Goal: Task Accomplishment & Management: Use online tool/utility

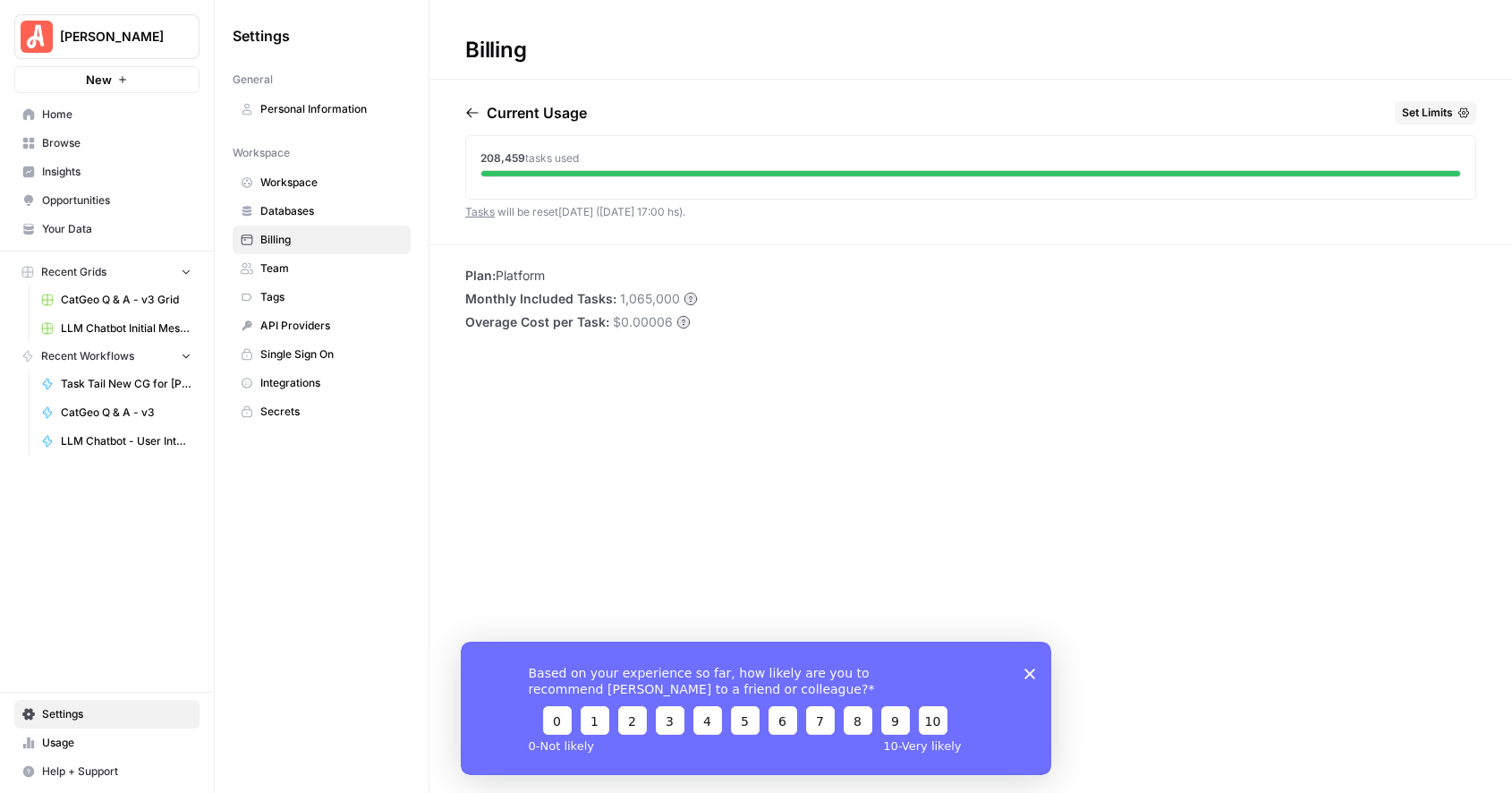
click at [62, 122] on link "Home" at bounding box center [107, 114] width 185 height 28
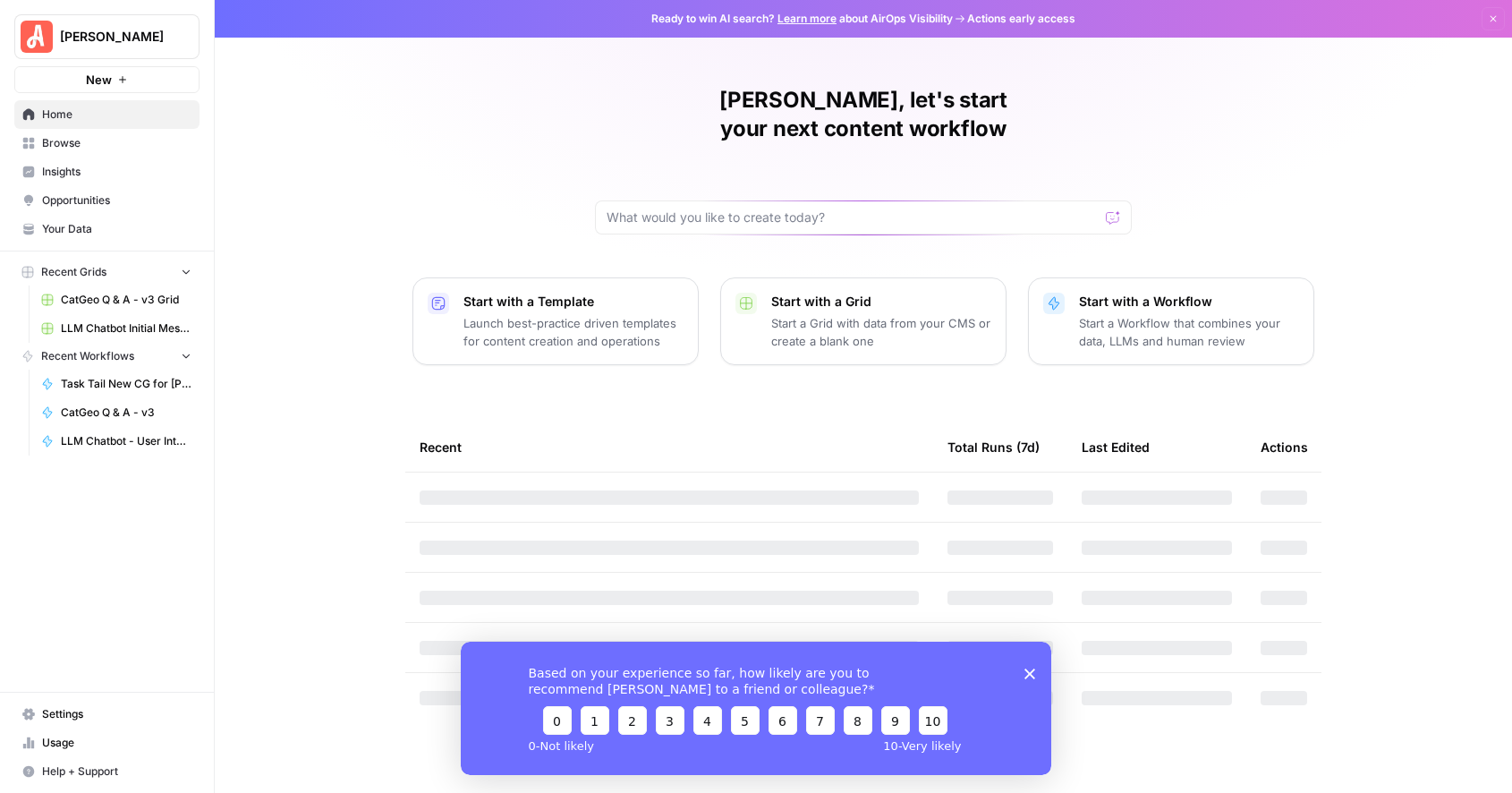
click at [1031, 671] on polygon "Close survey" at bounding box center [1029, 673] width 11 height 11
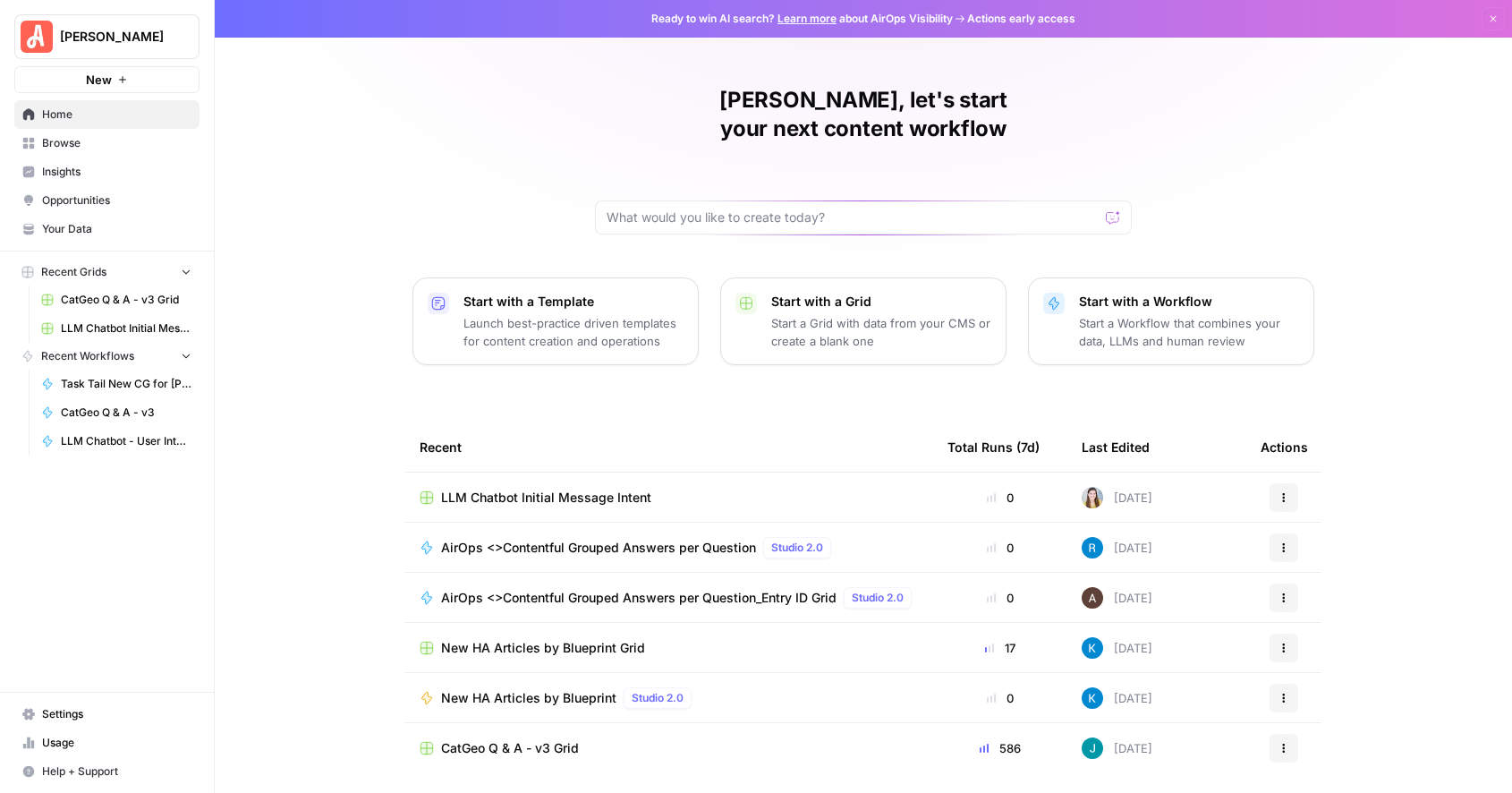
click at [71, 143] on span "Browse" at bounding box center [117, 143] width 150 height 16
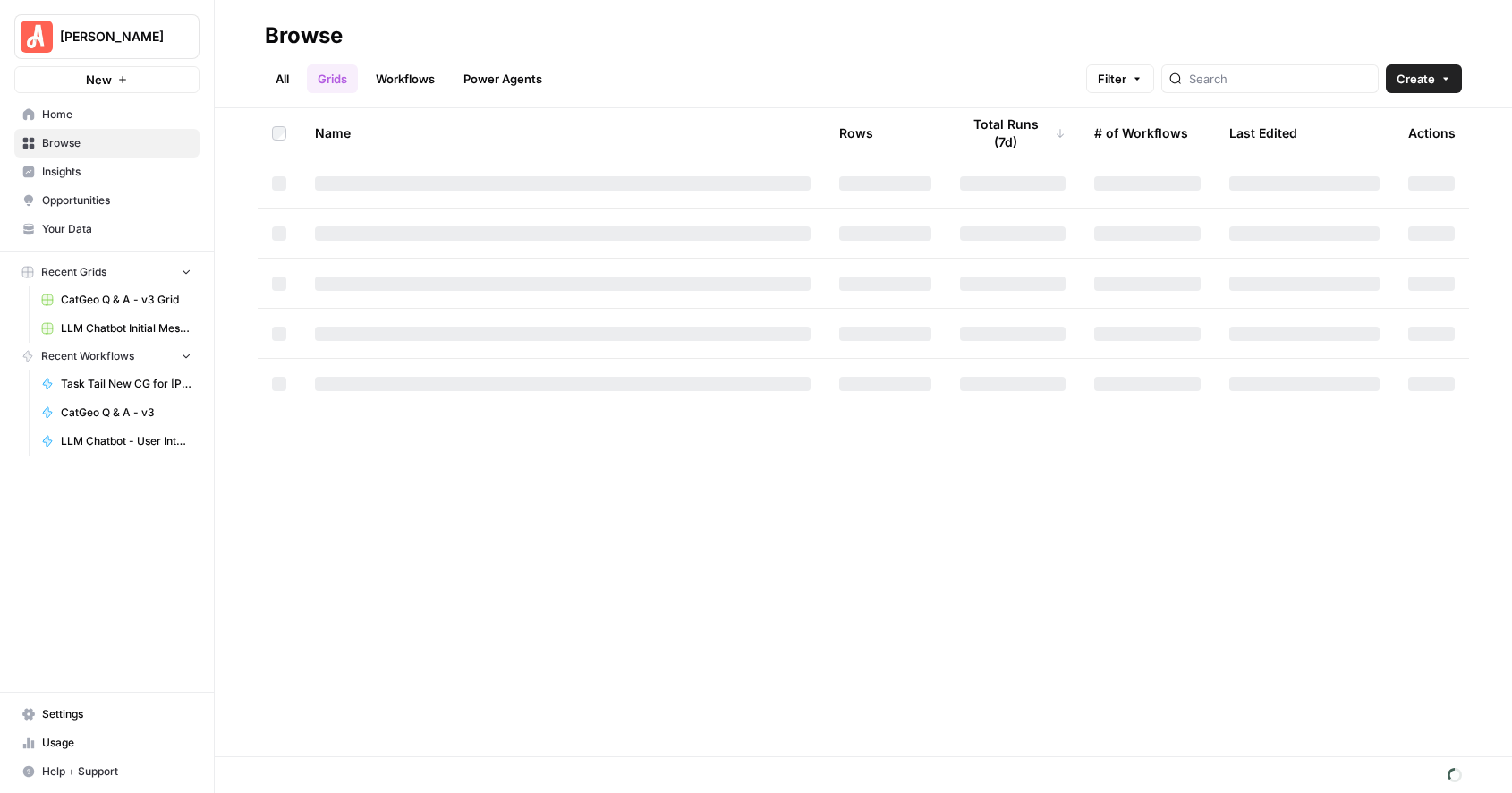
click at [524, 81] on link "Power Agents" at bounding box center [502, 78] width 100 height 28
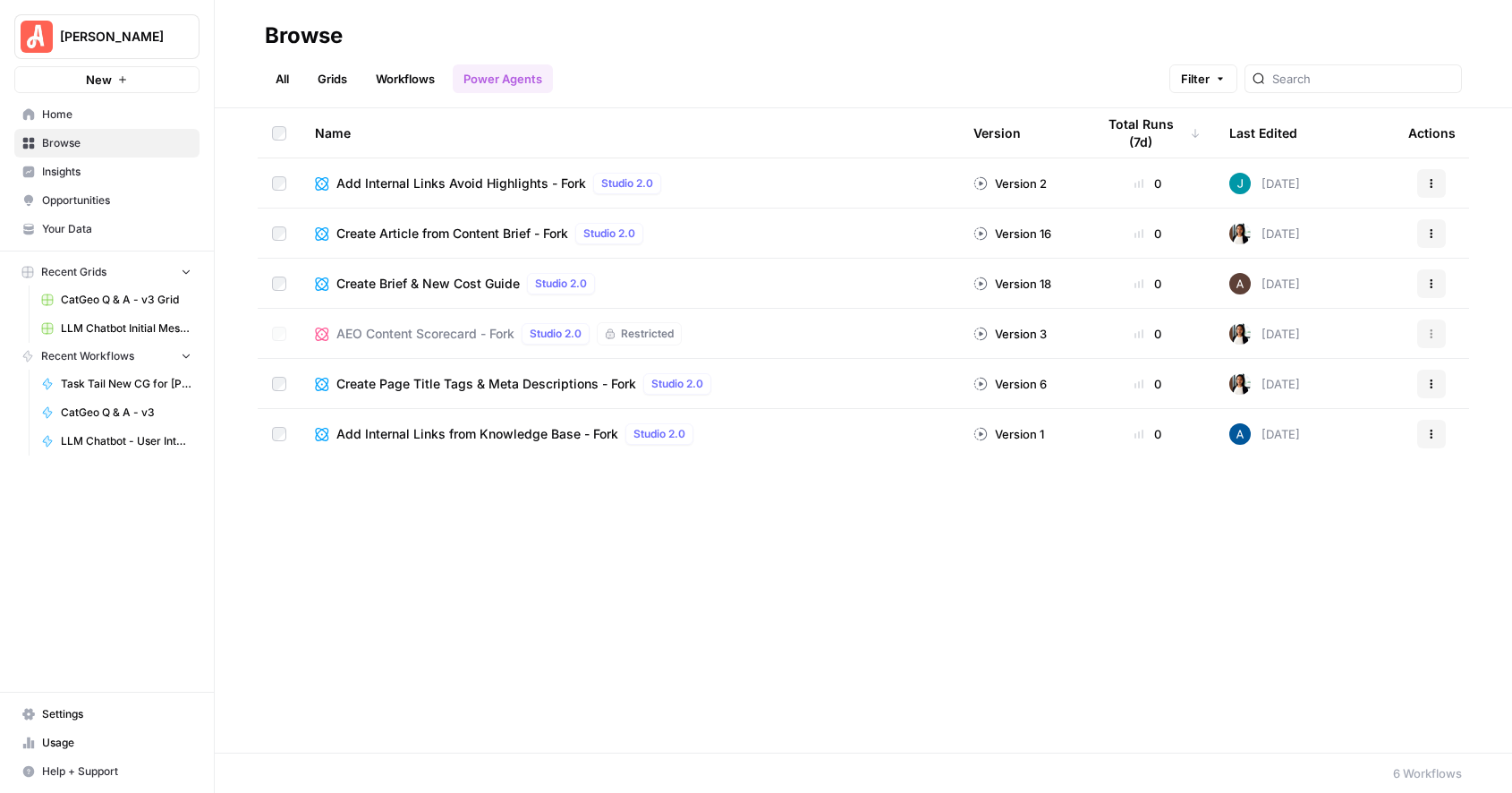
click at [285, 78] on link "All" at bounding box center [283, 78] width 35 height 28
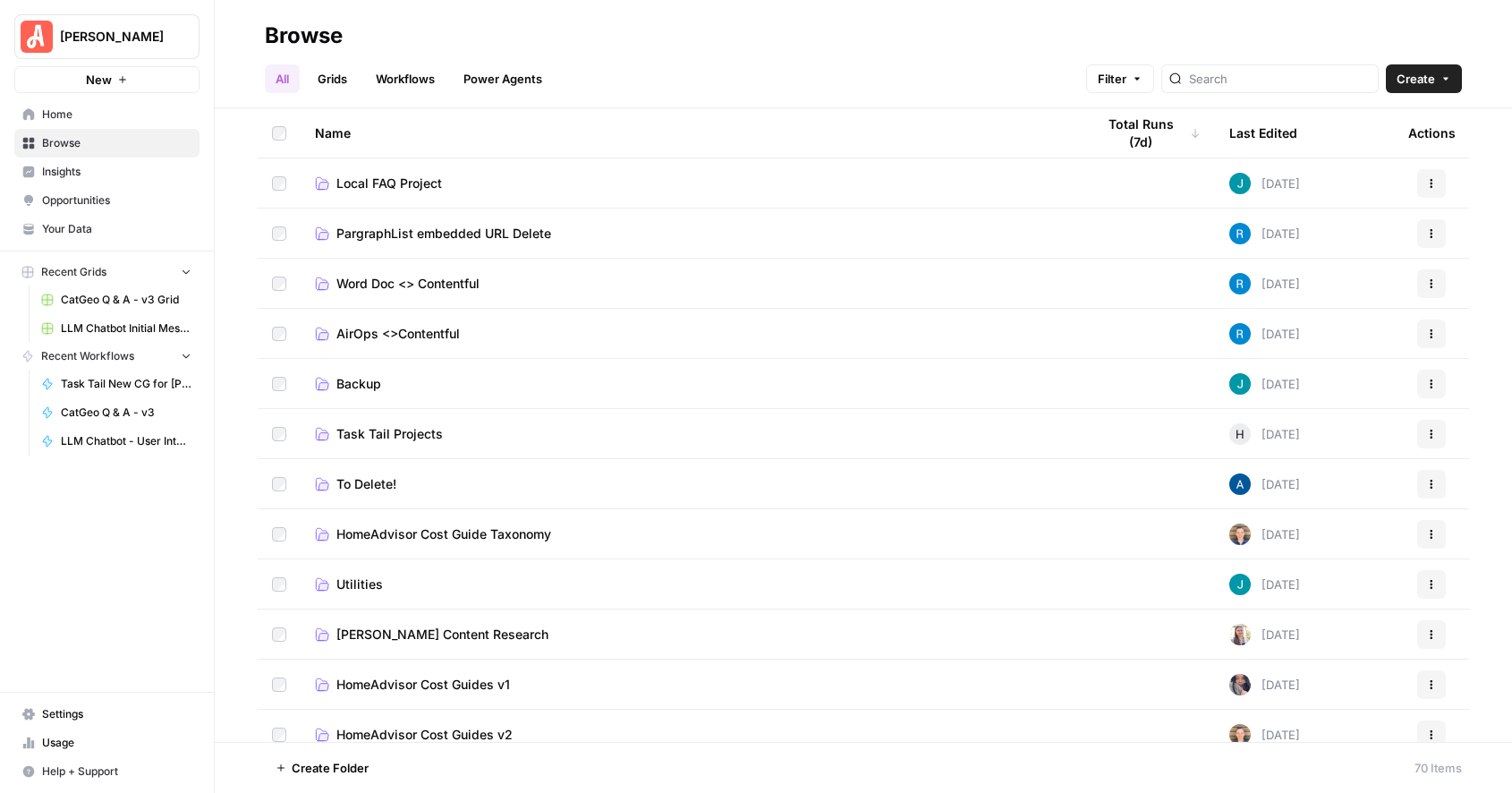
click at [135, 76] on button "New" at bounding box center [107, 79] width 185 height 26
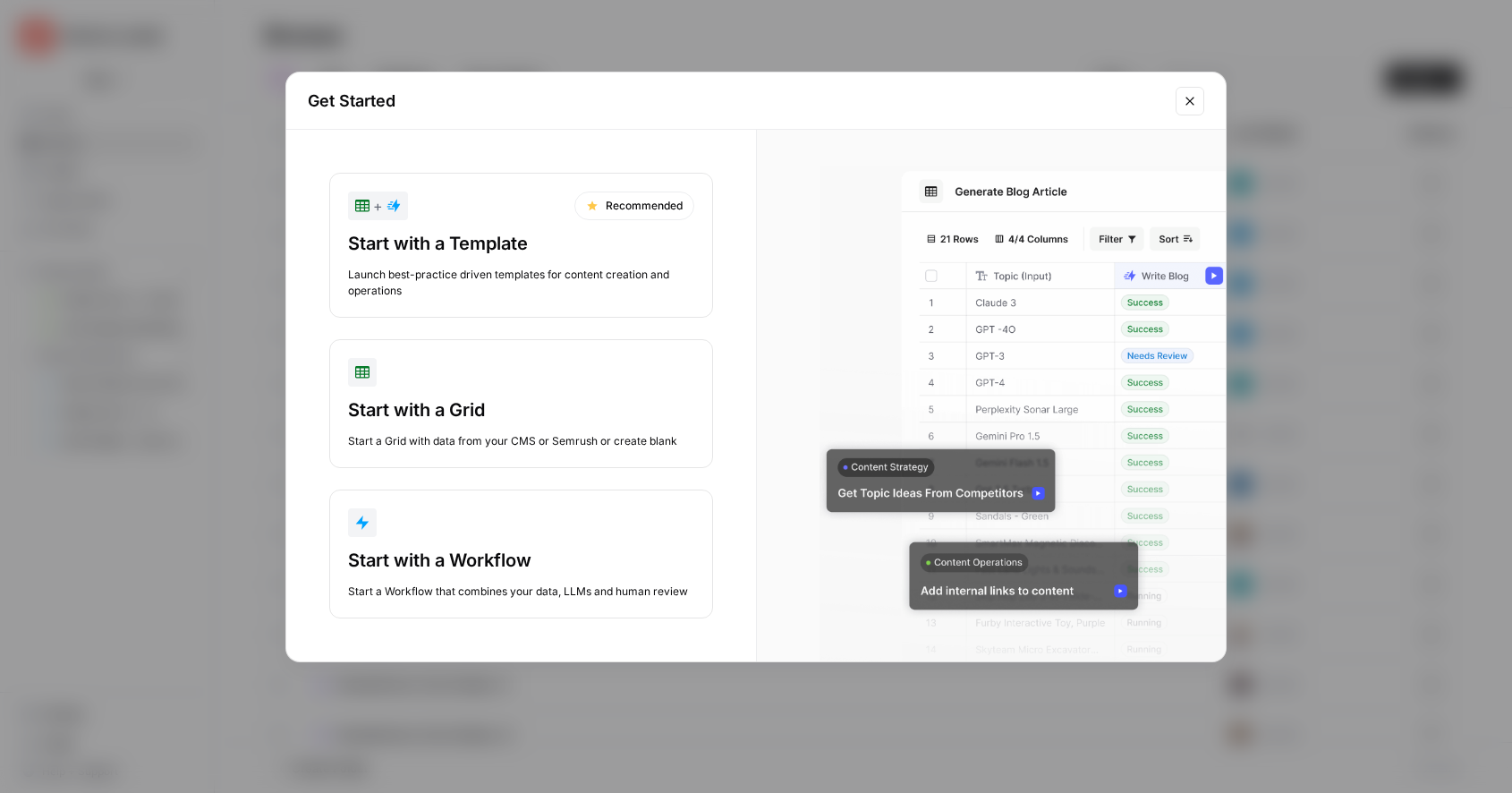
click at [583, 258] on div "Start with a Template Launch best-practice driven templates for content creatio…" at bounding box center [522, 264] width 347 height 68
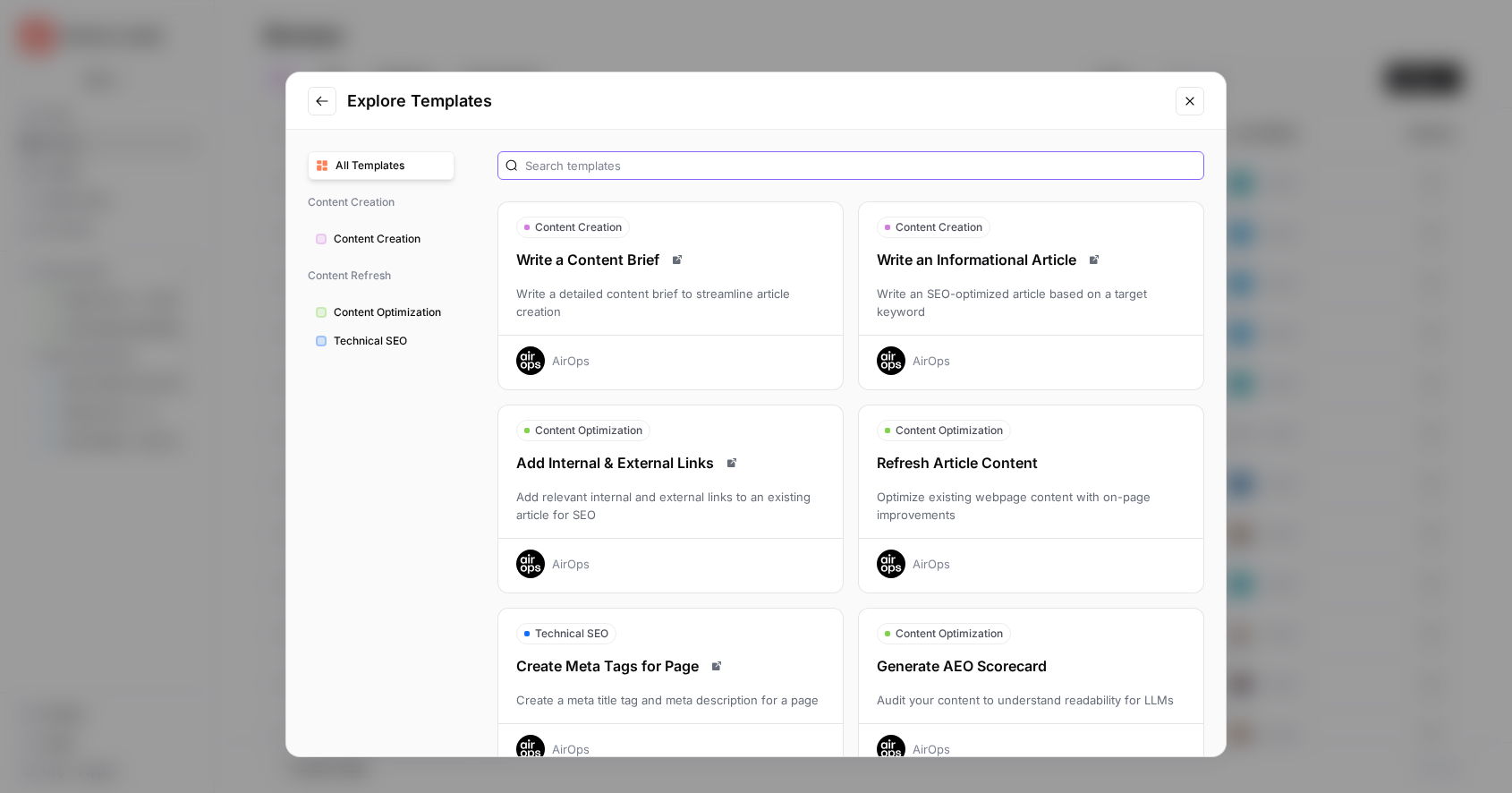
click at [565, 157] on input "text" at bounding box center [860, 165] width 671 height 18
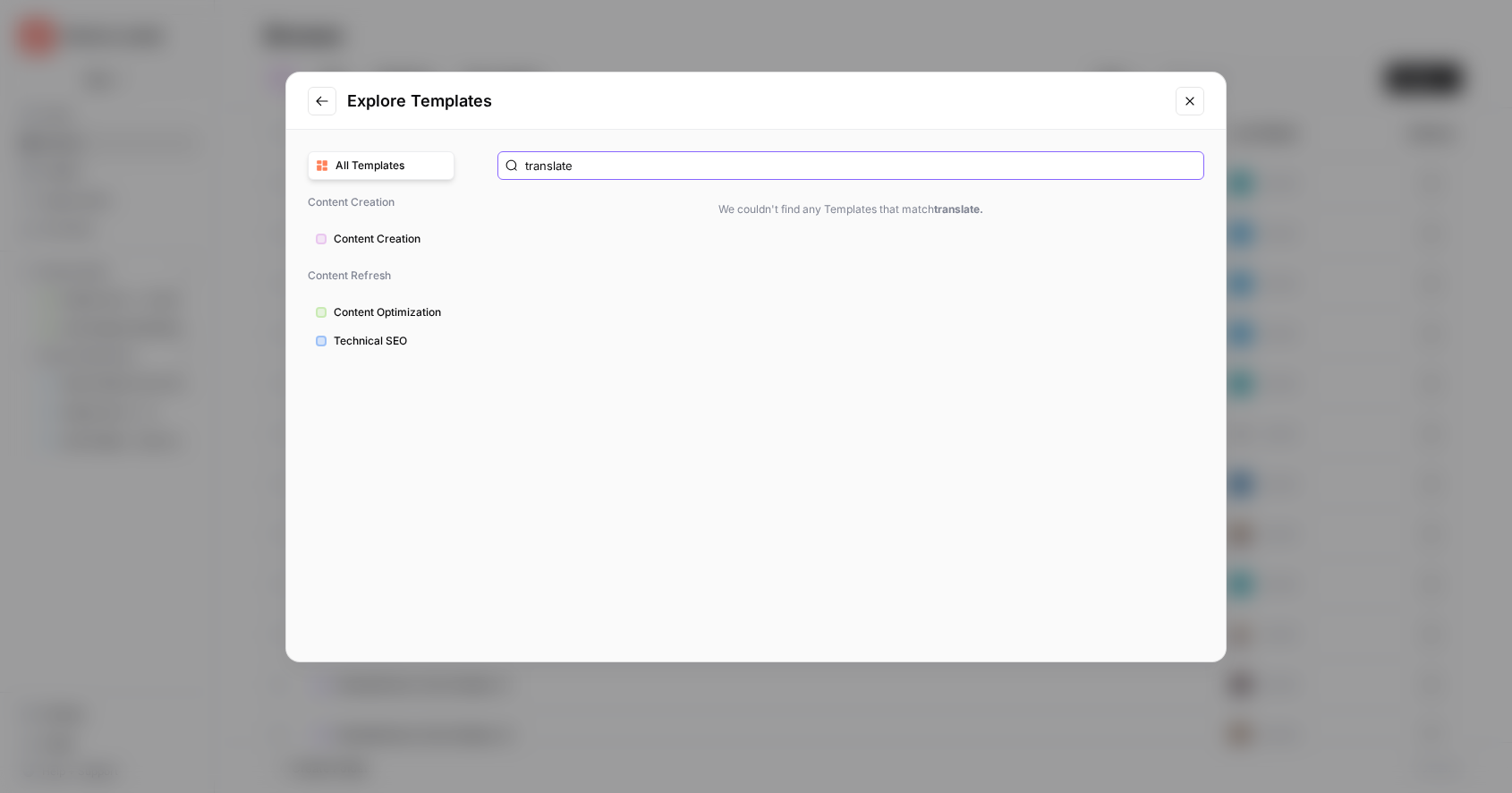
type input "translate"
click at [321, 98] on icon "Go to previous step" at bounding box center [322, 101] width 15 height 15
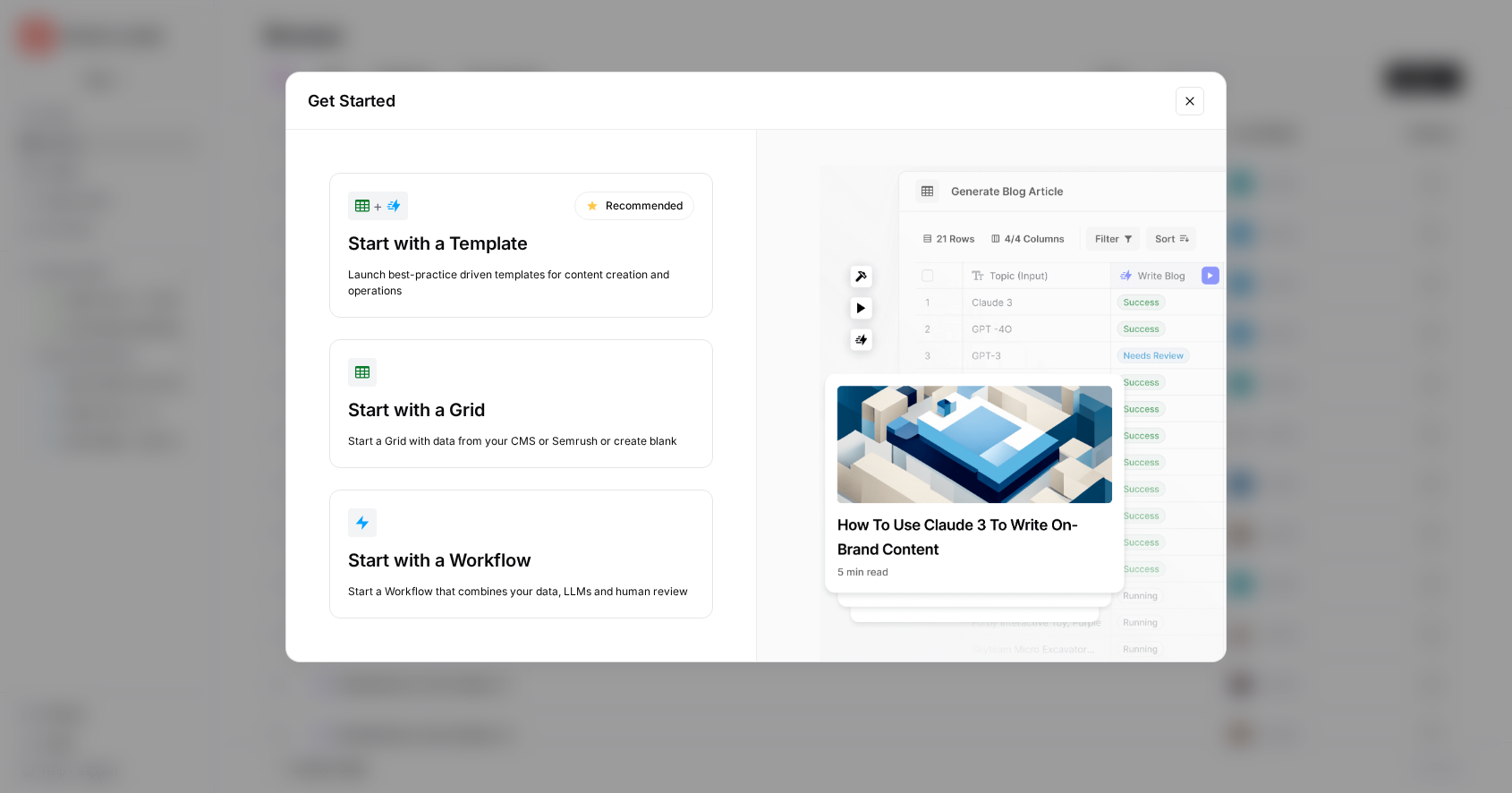
drag, startPoint x: 323, startPoint y: 103, endPoint x: 354, endPoint y: 105, distance: 31.1
click at [349, 105] on h2 "Get Started" at bounding box center [736, 101] width 858 height 25
click at [414, 108] on h2 "Get Started" at bounding box center [736, 101] width 858 height 25
drag, startPoint x: 505, startPoint y: 112, endPoint x: 518, endPoint y: 112, distance: 13.0
click at [516, 112] on h2 "Get Started" at bounding box center [736, 101] width 858 height 25
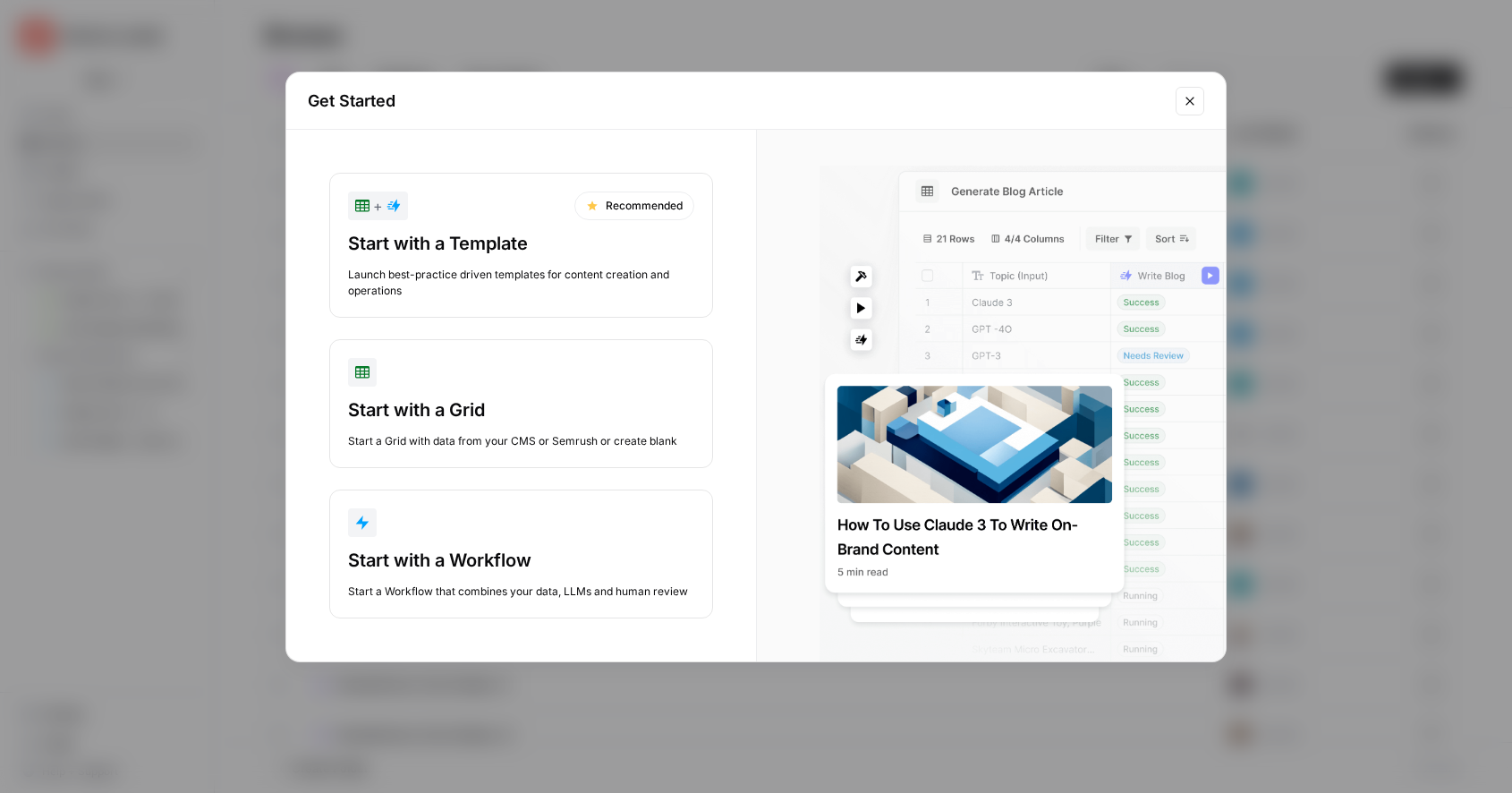
click at [1191, 94] on icon "Close modal" at bounding box center [1190, 101] width 15 height 15
